Goal: Entertainment & Leisure: Browse casually

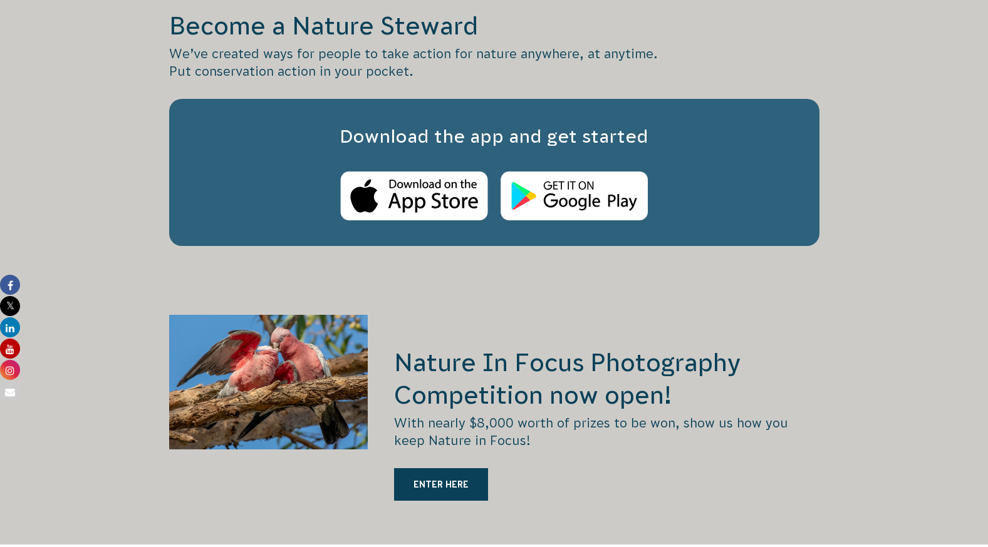
scroll to position [1979, 0]
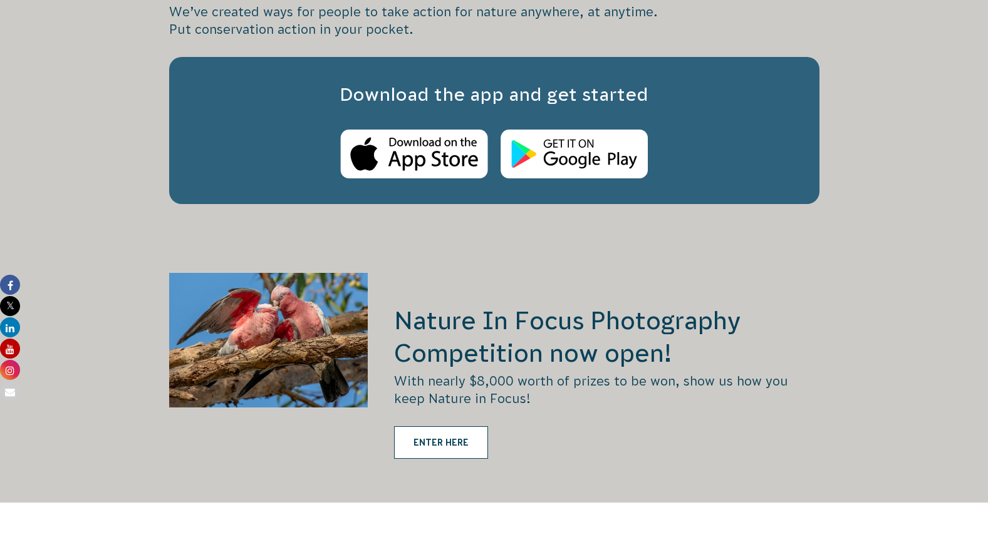
click at [442, 427] on link "ENTER HERE" at bounding box center [441, 443] width 94 height 33
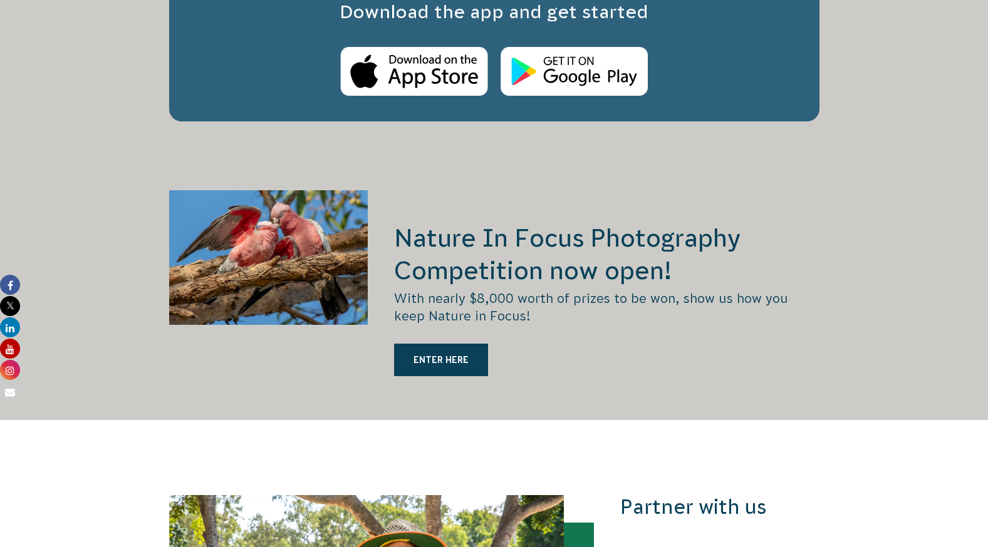
scroll to position [2037, 0]
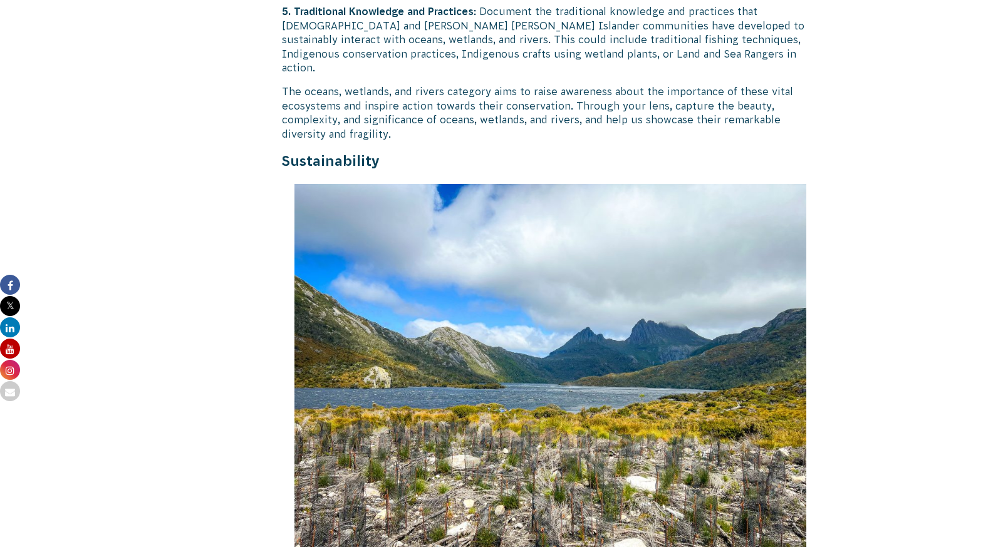
scroll to position [2696, 0]
